Goal: Task Accomplishment & Management: Complete application form

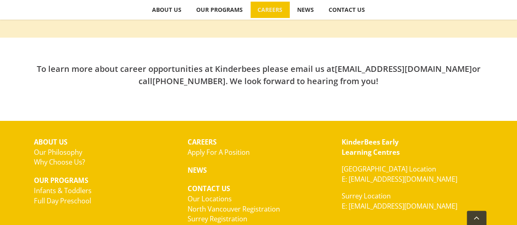
scroll to position [306, 0]
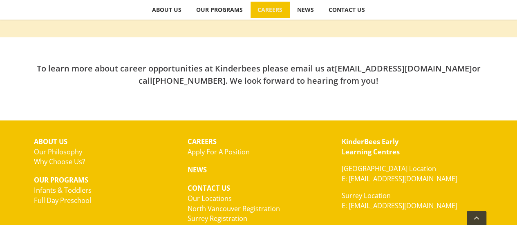
click at [207, 152] on link "Apply For A Position" at bounding box center [219, 151] width 62 height 9
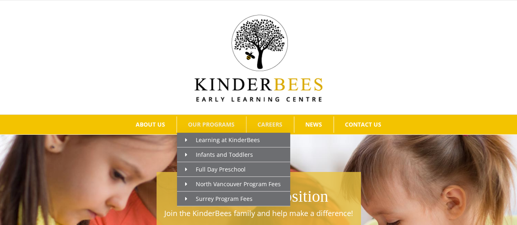
click at [213, 123] on span "OUR PROGRAMS" at bounding box center [211, 125] width 47 height 6
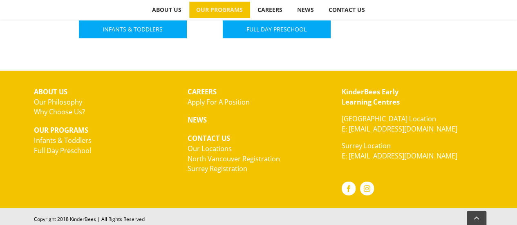
scroll to position [598, 0]
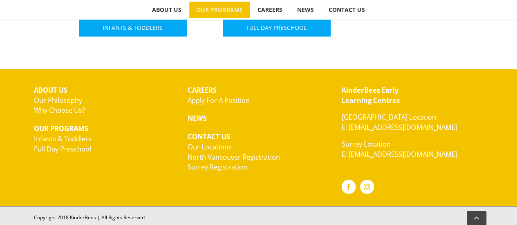
click at [392, 154] on link "E: [EMAIL_ADDRESS][DOMAIN_NAME]" at bounding box center [400, 154] width 116 height 9
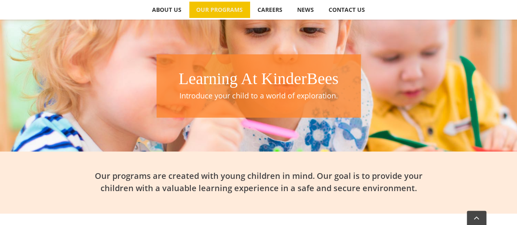
scroll to position [92, 0]
